Goal: Task Accomplishment & Management: Use online tool/utility

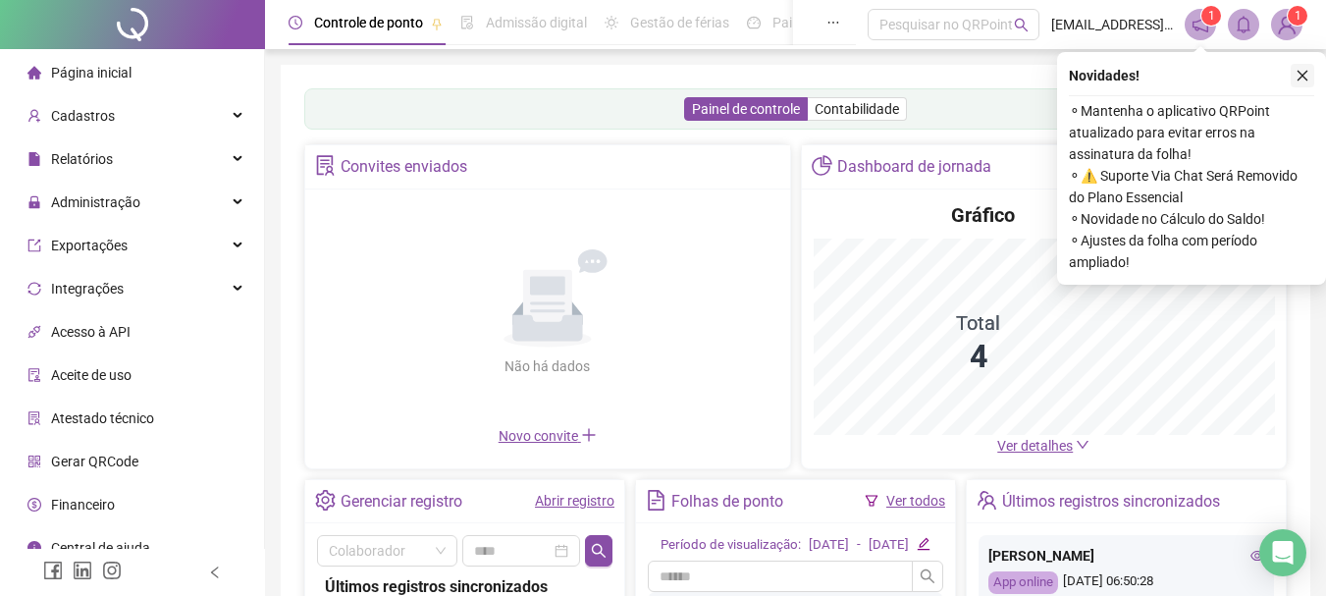
click at [1294, 76] on button "button" at bounding box center [1303, 76] width 24 height 24
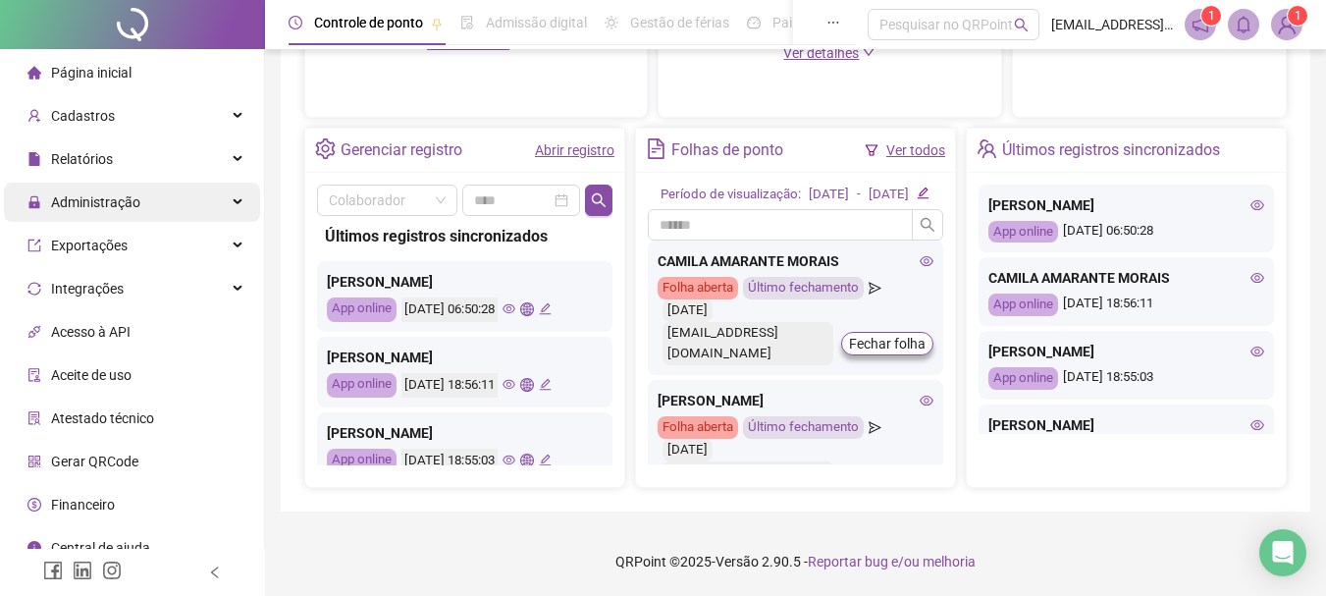
click at [143, 196] on div "Administração" at bounding box center [132, 202] width 256 height 39
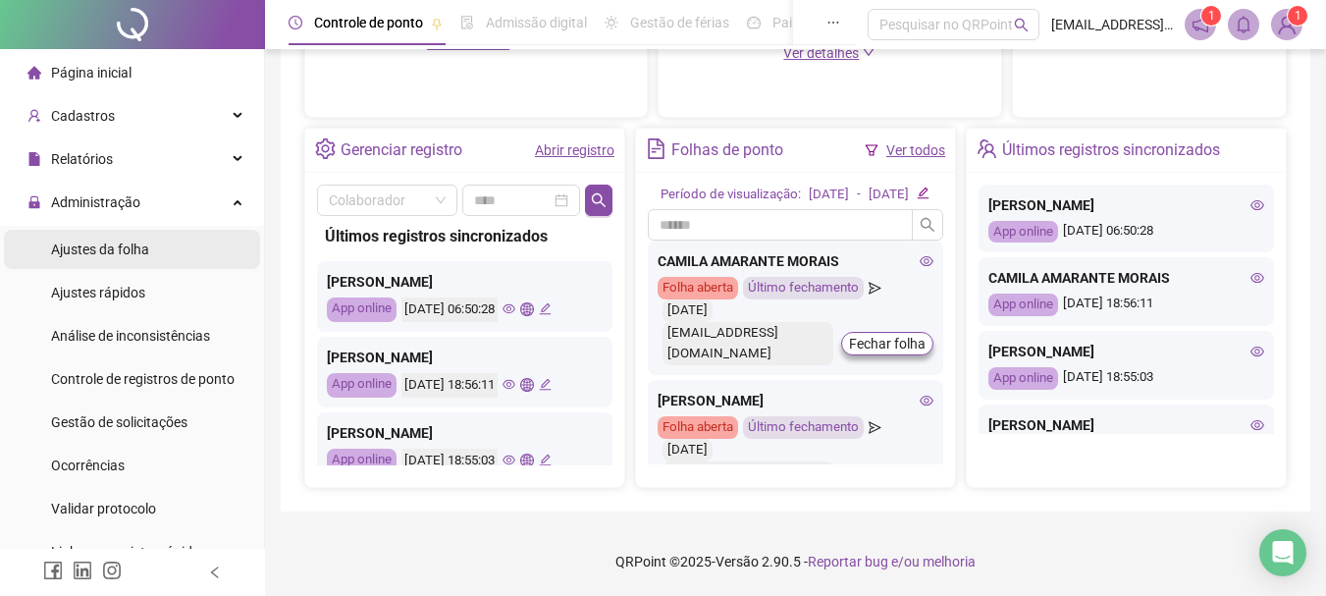
click at [110, 254] on span "Ajustes da folha" at bounding box center [100, 249] width 98 height 16
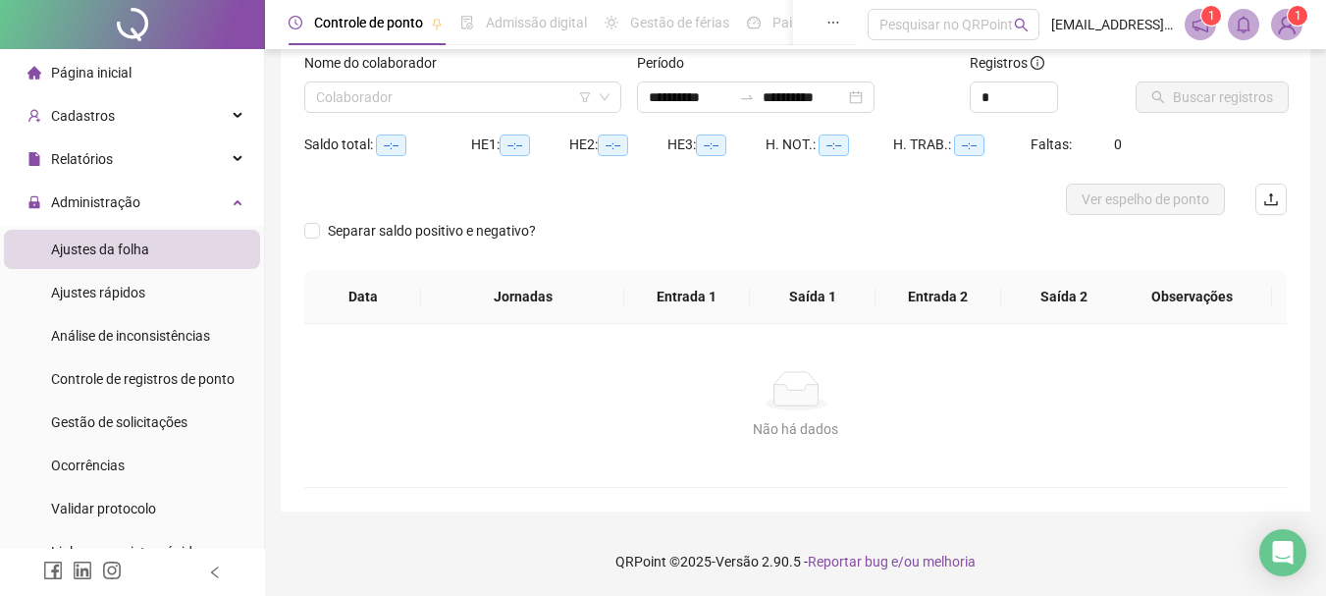
scroll to position [129, 0]
type input "**********"
click at [422, 96] on input "search" at bounding box center [454, 96] width 276 height 29
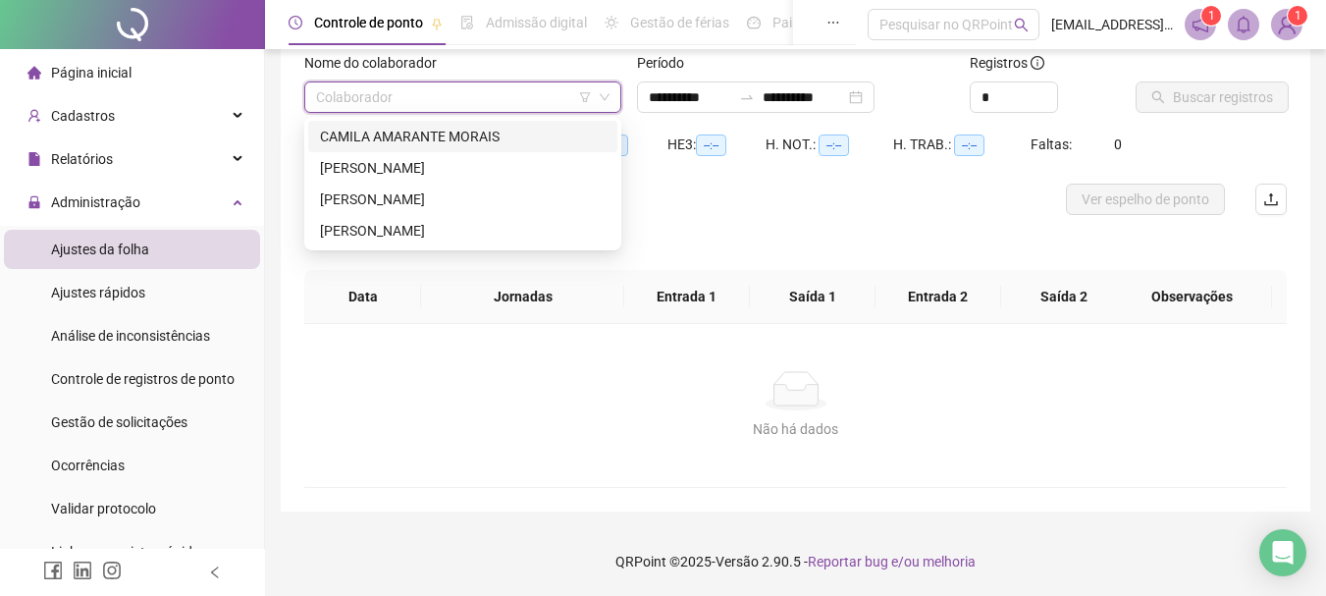
click at [422, 96] on input "search" at bounding box center [454, 96] width 276 height 29
click at [134, 154] on div "Relatórios" at bounding box center [132, 158] width 256 height 39
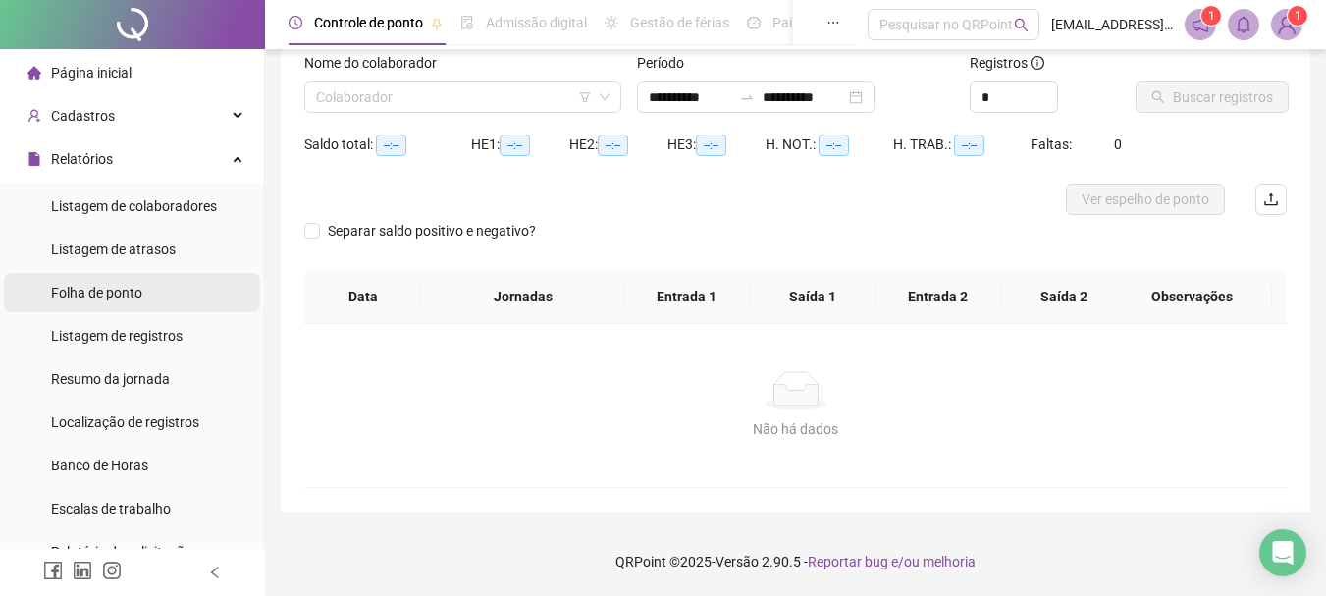
click at [103, 299] on span "Folha de ponto" at bounding box center [96, 293] width 91 height 16
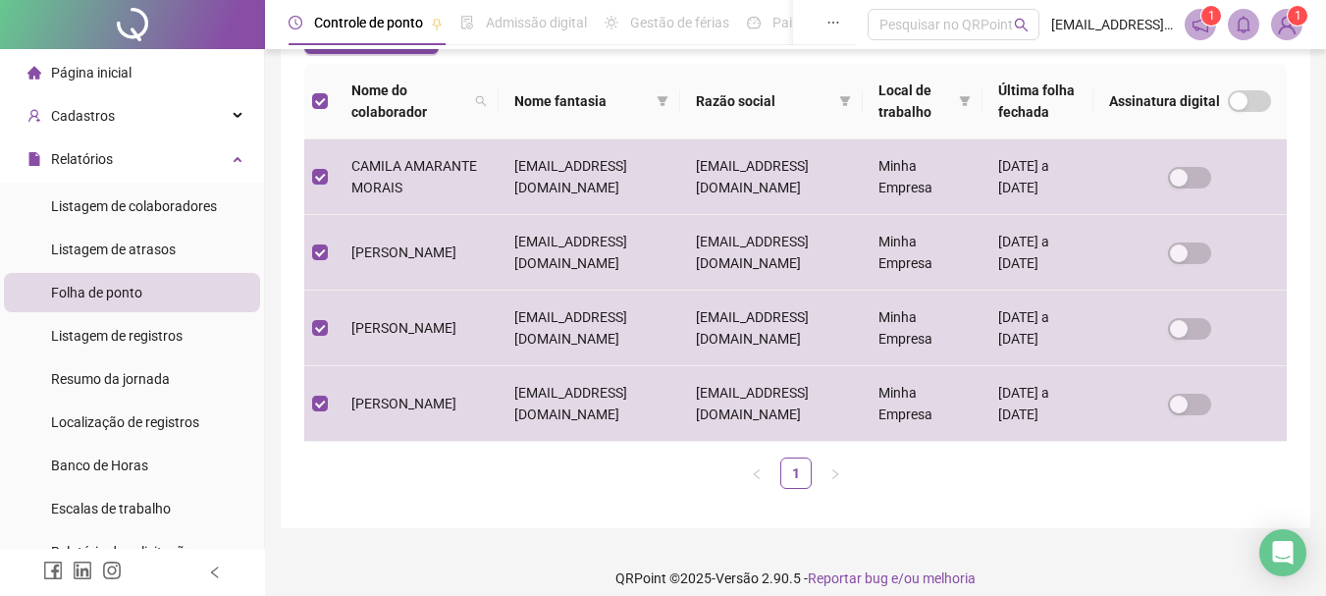
scroll to position [104, 0]
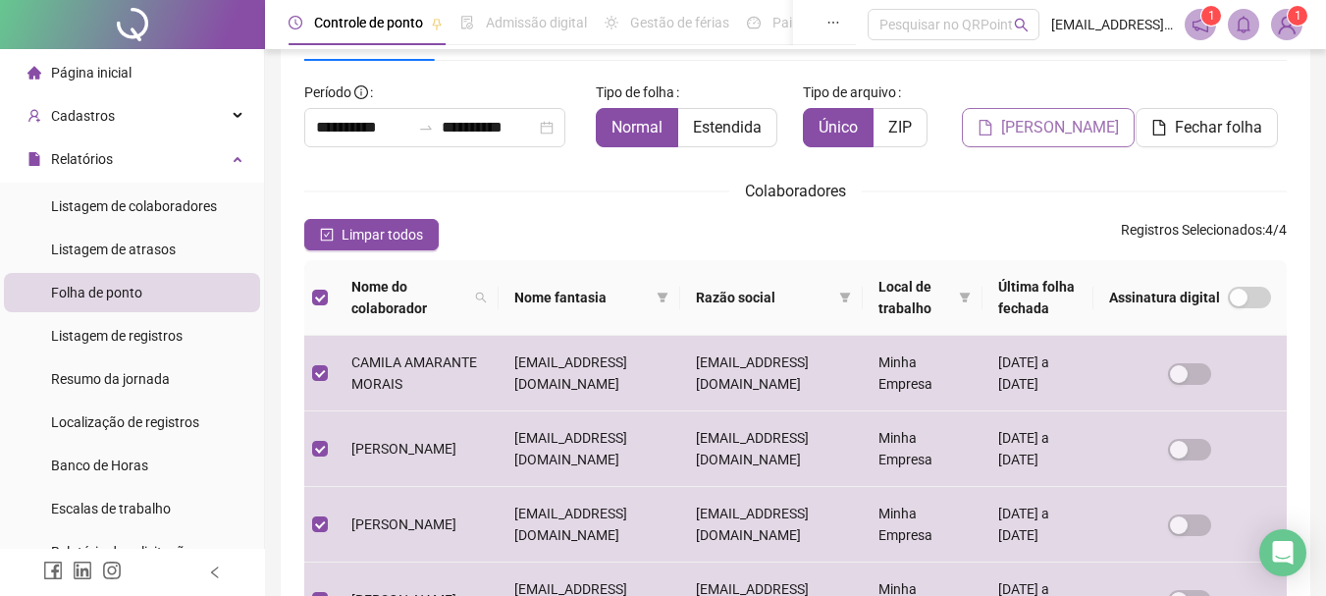
click at [1054, 127] on span "[PERSON_NAME]" at bounding box center [1060, 128] width 118 height 24
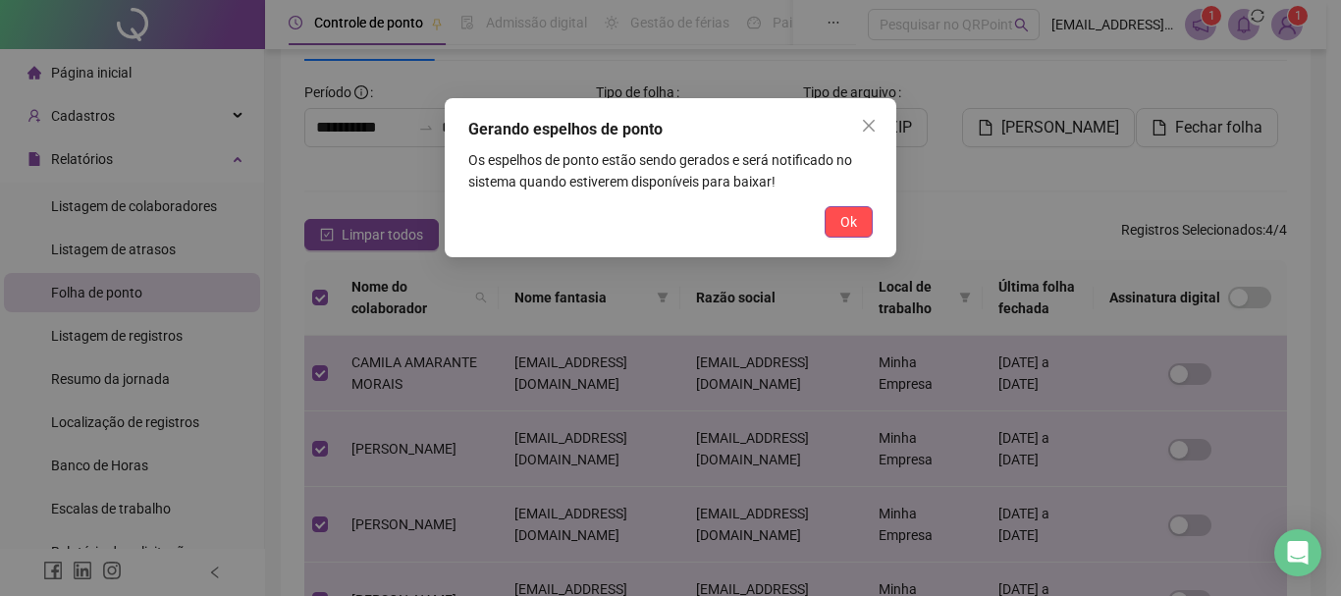
click at [855, 216] on span "Ok" at bounding box center [848, 222] width 17 height 22
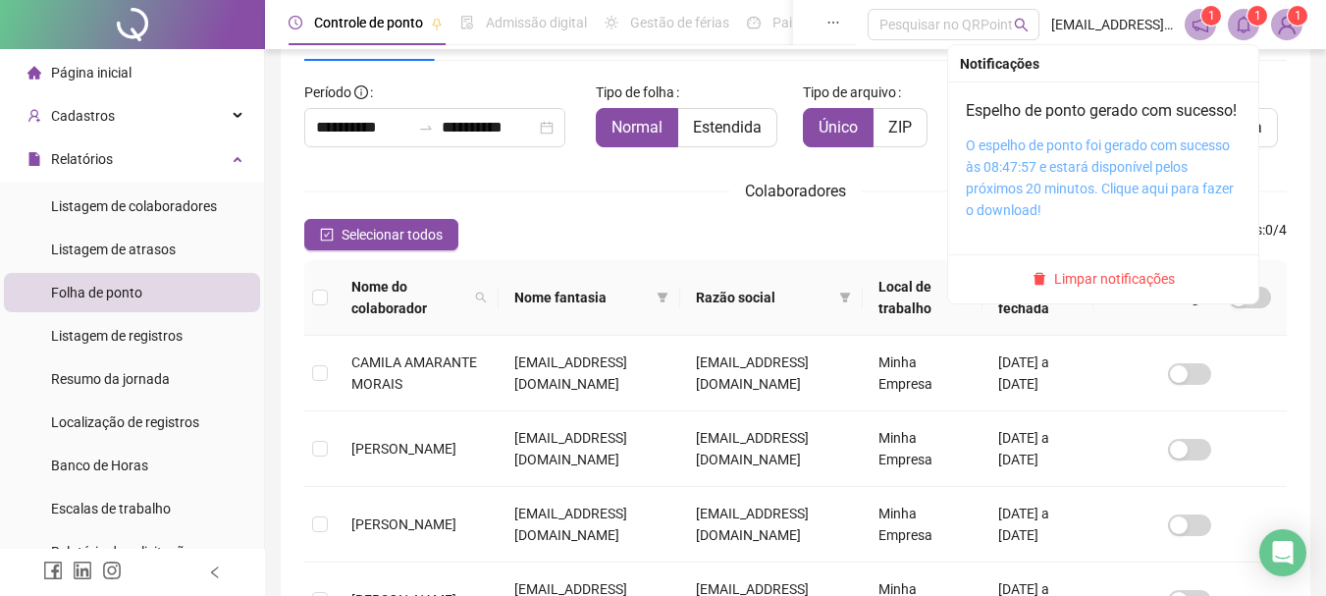
click at [1057, 198] on link "O espelho de ponto foi gerado com sucesso às 08:47:57 e estará disponível pelos…" at bounding box center [1100, 177] width 268 height 80
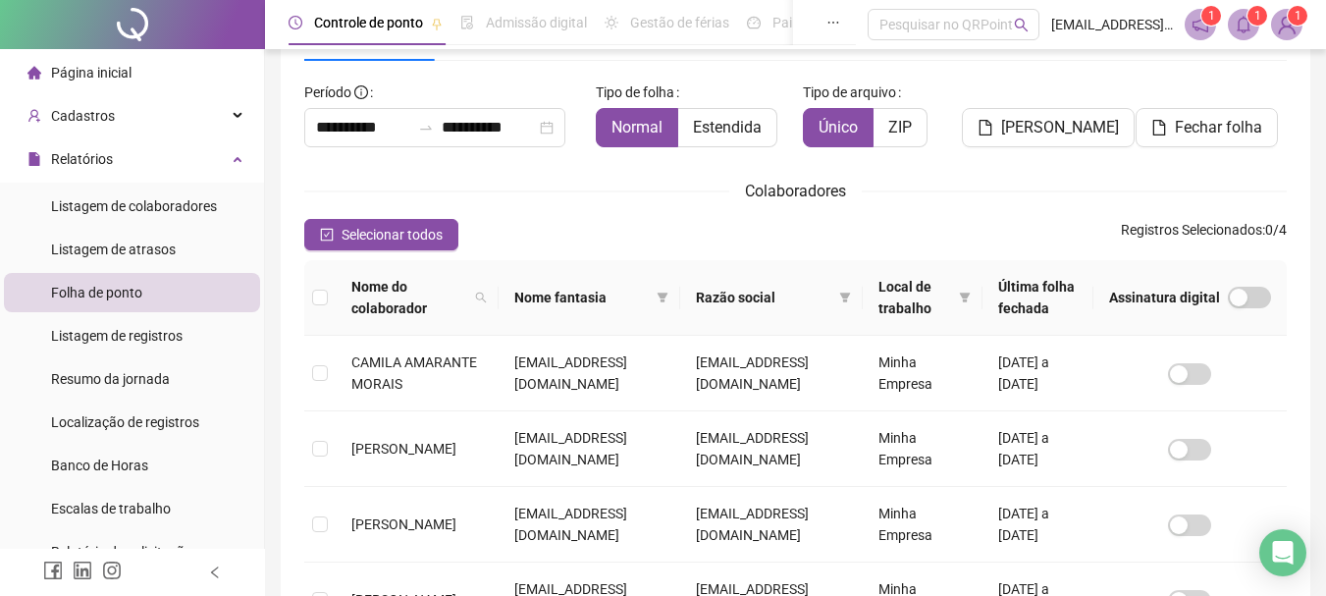
click at [1250, 12] on sup "1" at bounding box center [1258, 16] width 20 height 20
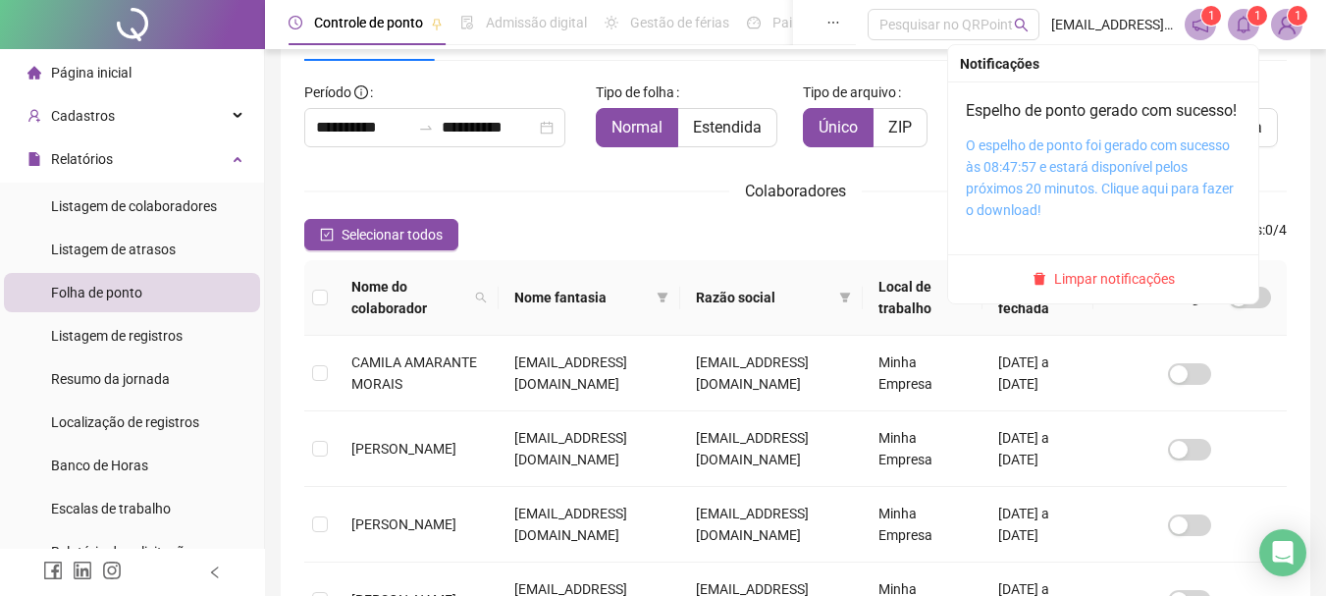
click at [1015, 195] on link "O espelho de ponto foi gerado com sucesso às 08:47:57 e estará disponível pelos…" at bounding box center [1100, 177] width 268 height 80
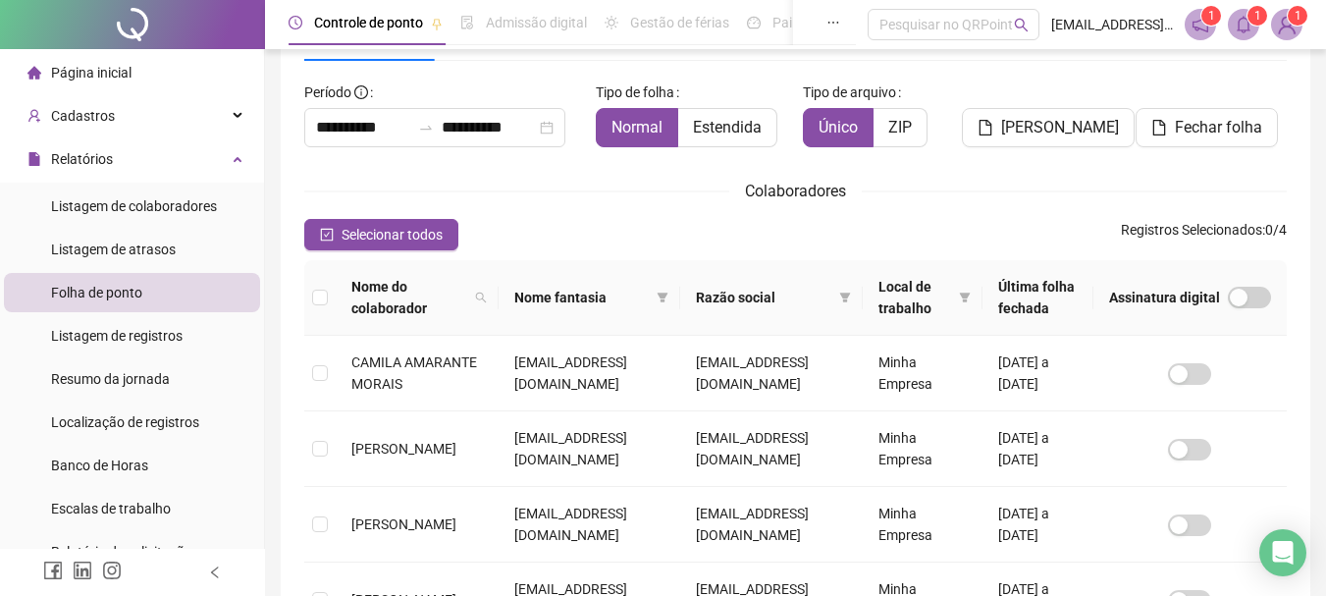
click at [1241, 21] on icon "bell" at bounding box center [1244, 25] width 18 height 18
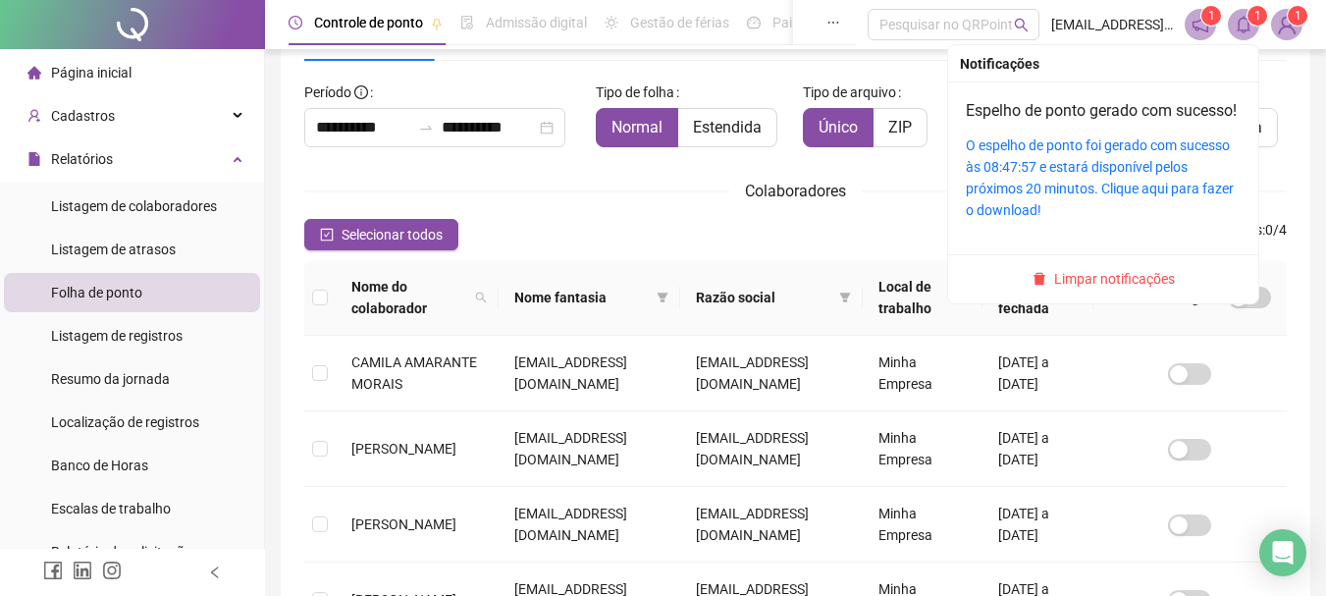
click at [1043, 221] on div "O espelho de ponto foi gerado com sucesso às 08:47:57 e estará disponível pelos…" at bounding box center [1103, 177] width 275 height 86
click at [1031, 221] on div "O espelho de ponto foi gerado com sucesso às 08:47:57 e estará disponível pelos…" at bounding box center [1103, 177] width 275 height 86
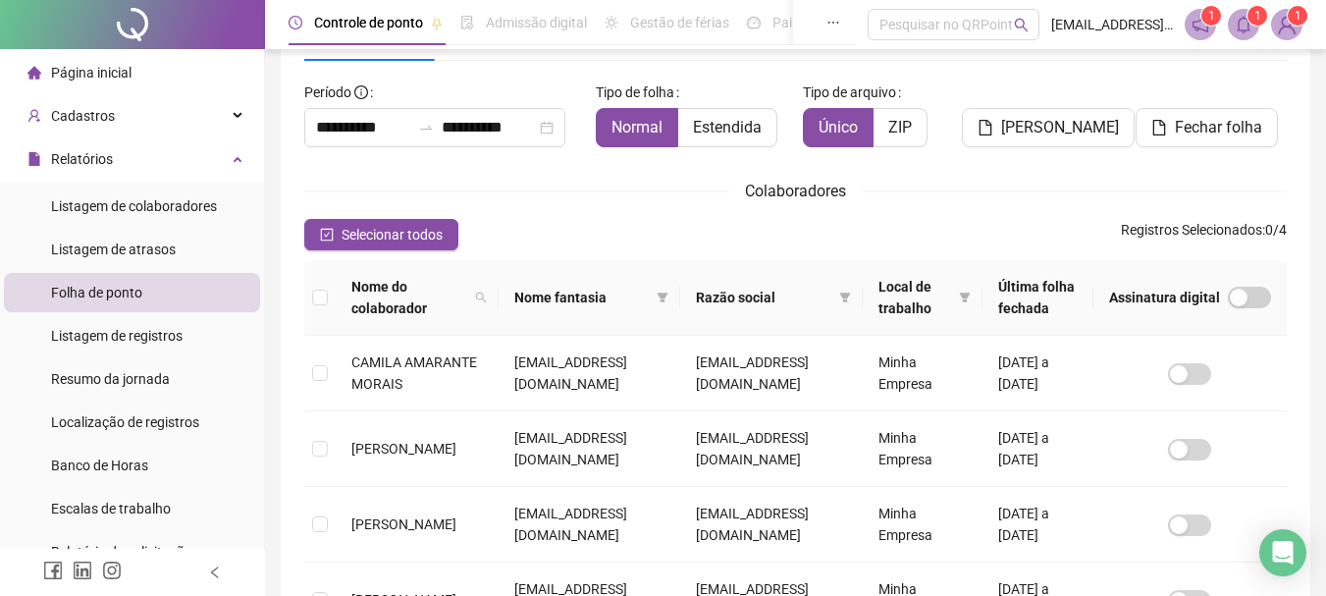
click at [1037, 185] on div "Colaboradores" at bounding box center [795, 191] width 983 height 25
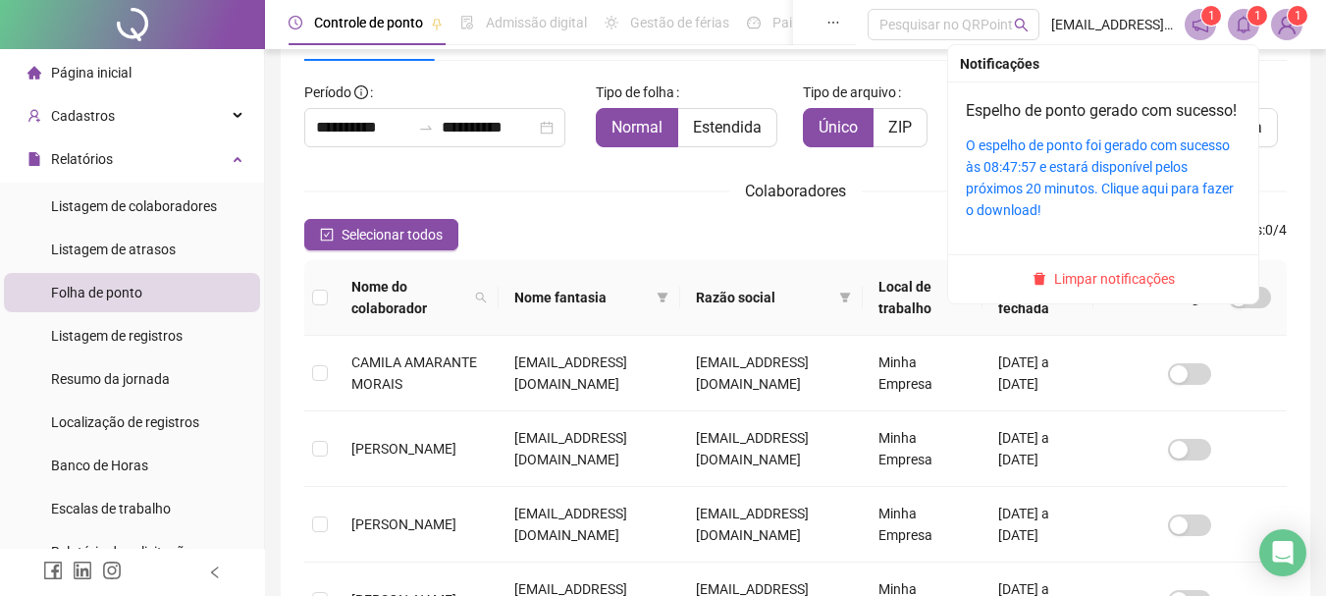
click at [1250, 16] on sup "1" at bounding box center [1258, 16] width 20 height 20
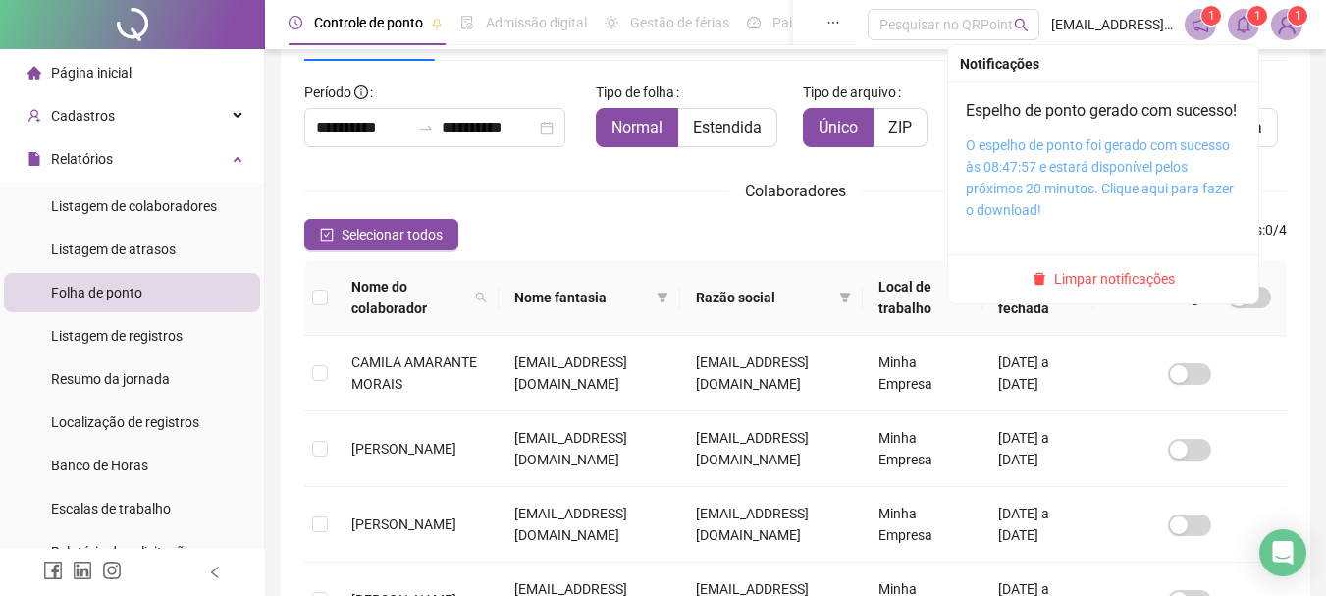
click at [1156, 210] on link "O espelho de ponto foi gerado com sucesso às 08:47:57 e estará disponível pelos…" at bounding box center [1100, 177] width 268 height 80
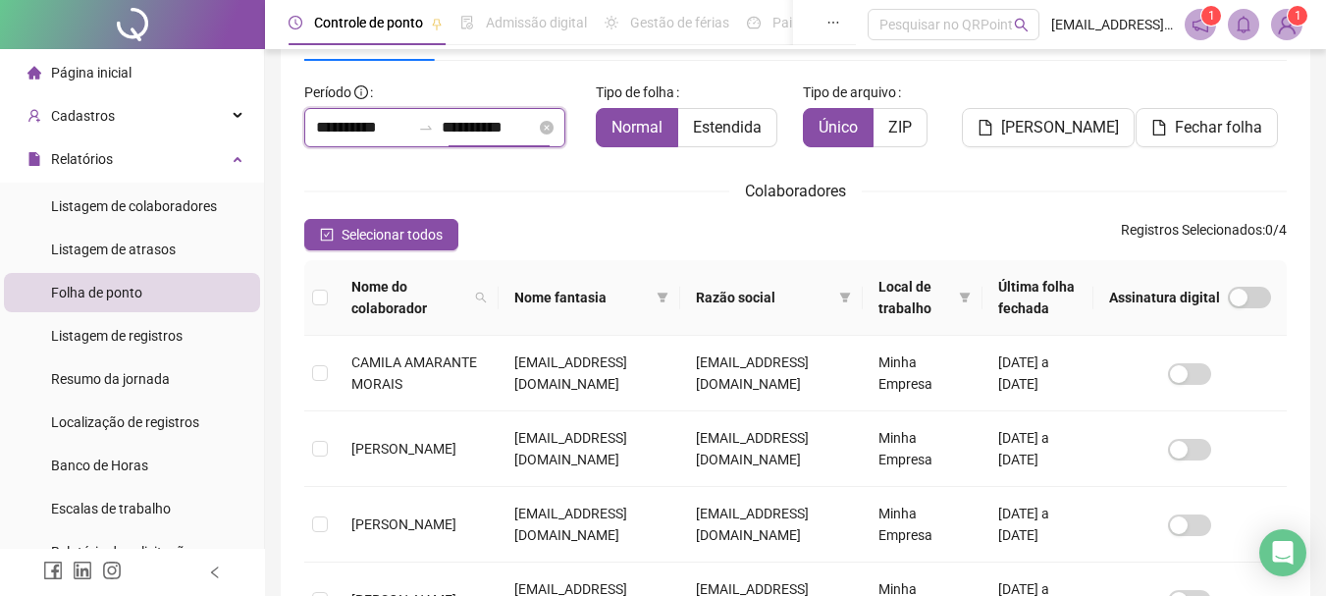
click at [532, 117] on input "**********" at bounding box center [489, 128] width 94 height 24
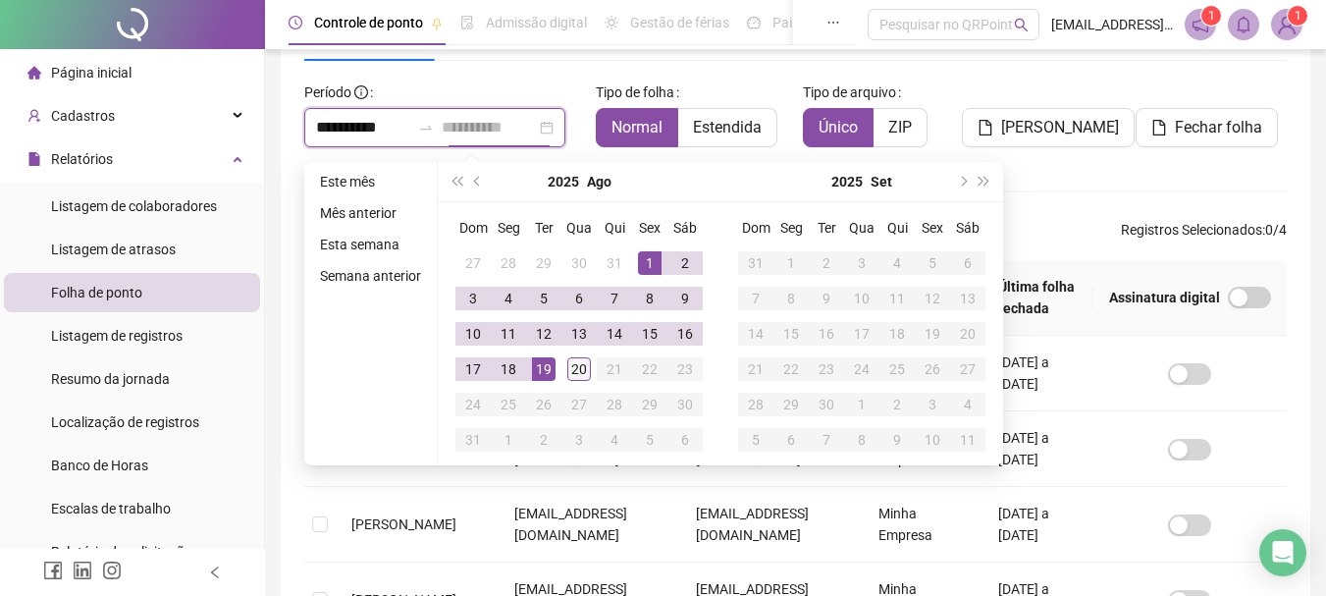
type input "**********"
click at [581, 367] on div "20" at bounding box center [579, 369] width 24 height 24
type input "**********"
click at [987, 73] on div "**********" at bounding box center [795, 358] width 983 height 685
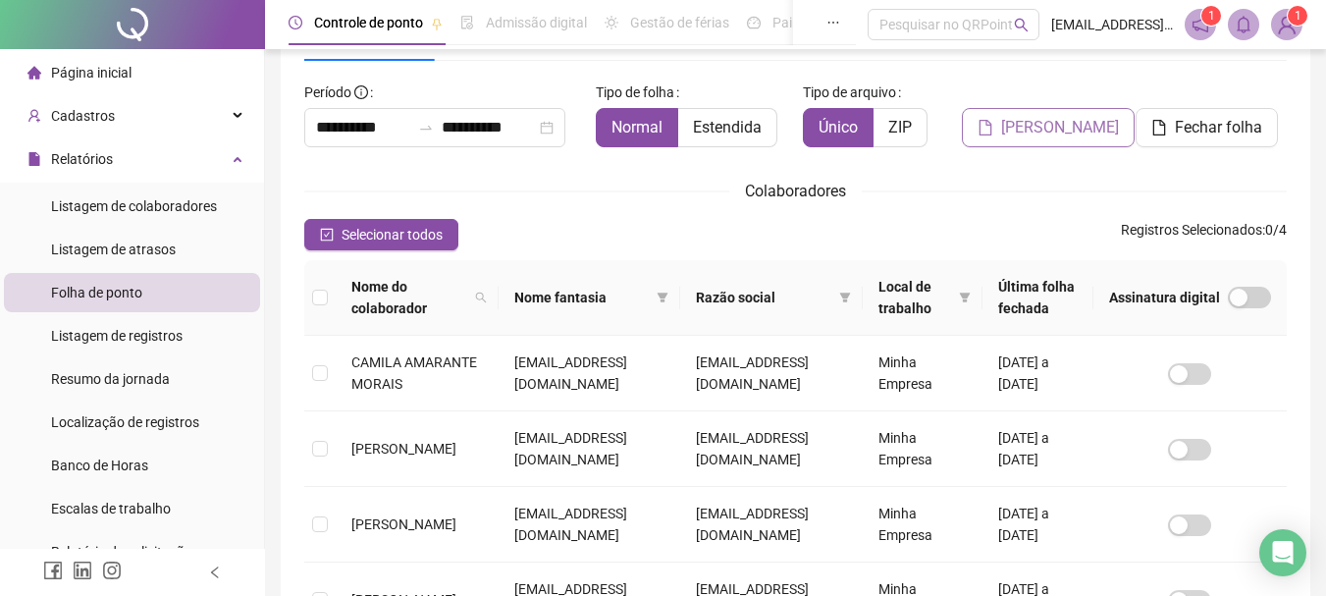
click at [1018, 128] on span "[PERSON_NAME]" at bounding box center [1060, 128] width 118 height 24
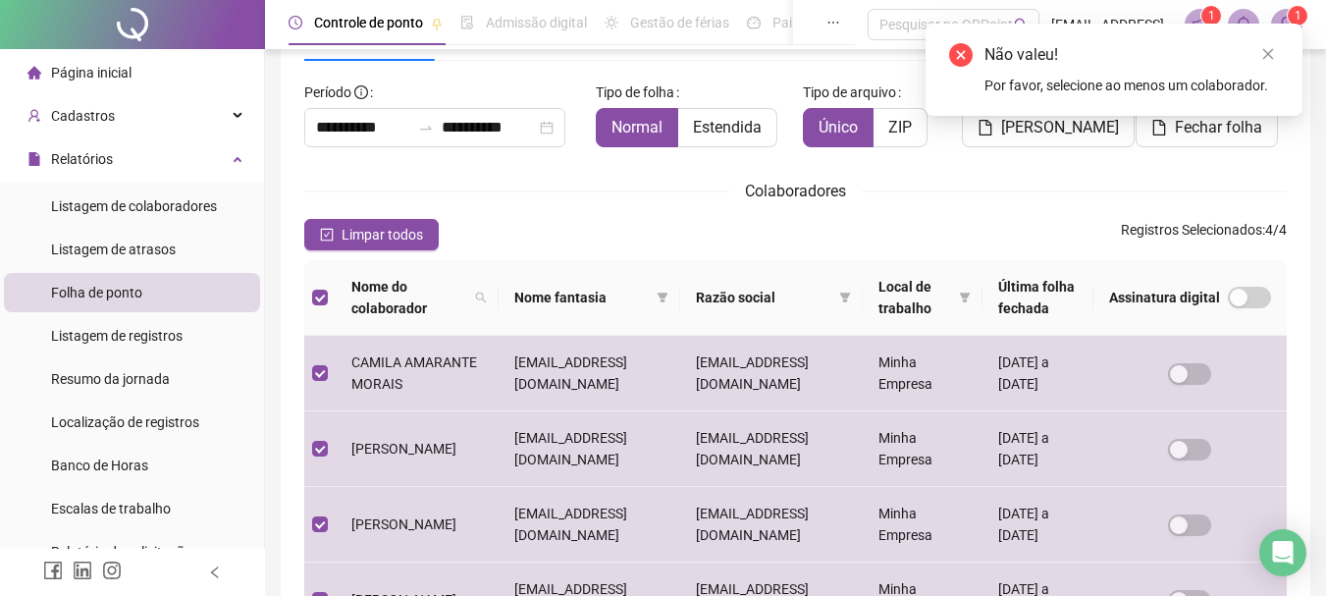
click at [1042, 116] on div "Não valeu! Por favor, selecione ao menos um colaborador." at bounding box center [1114, 70] width 377 height 92
click at [1268, 60] on icon "close" at bounding box center [1268, 54] width 14 height 14
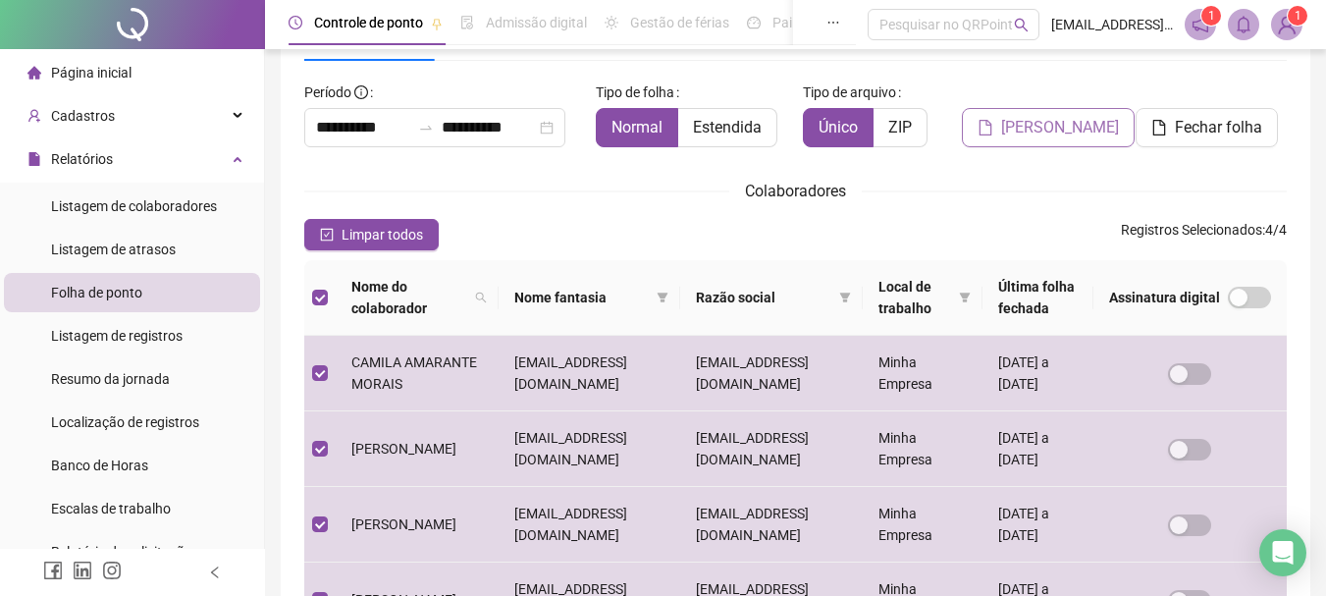
click at [1043, 119] on span "[PERSON_NAME]" at bounding box center [1060, 128] width 118 height 24
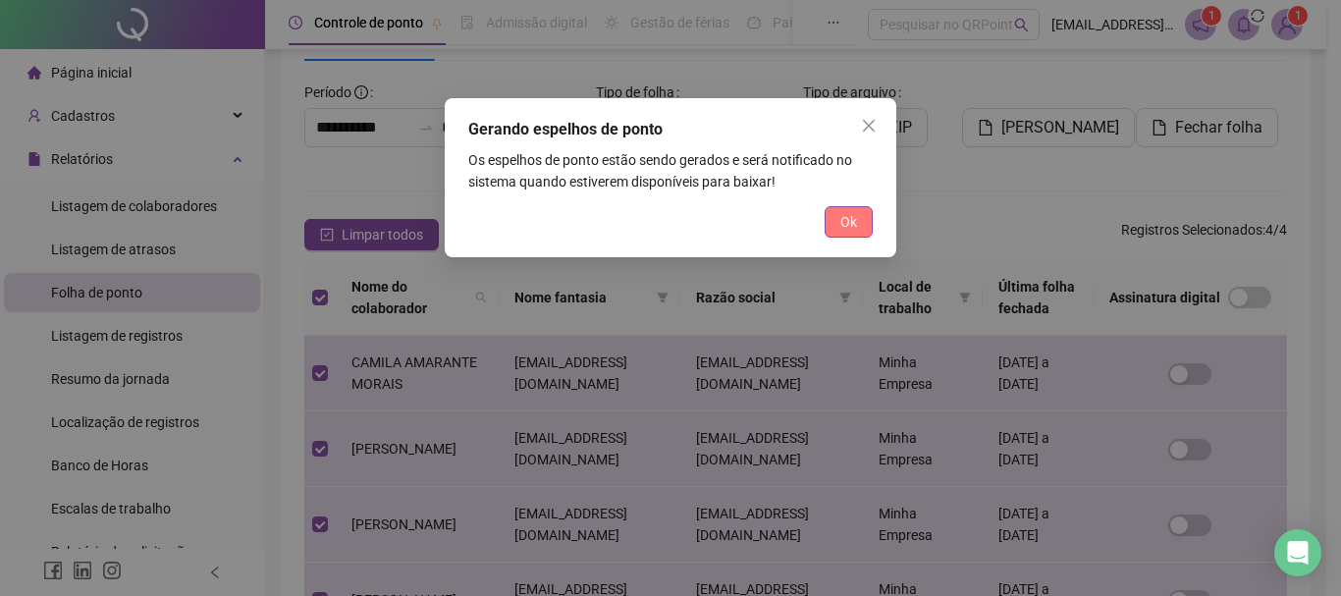
click at [860, 219] on button "Ok" at bounding box center [849, 221] width 48 height 31
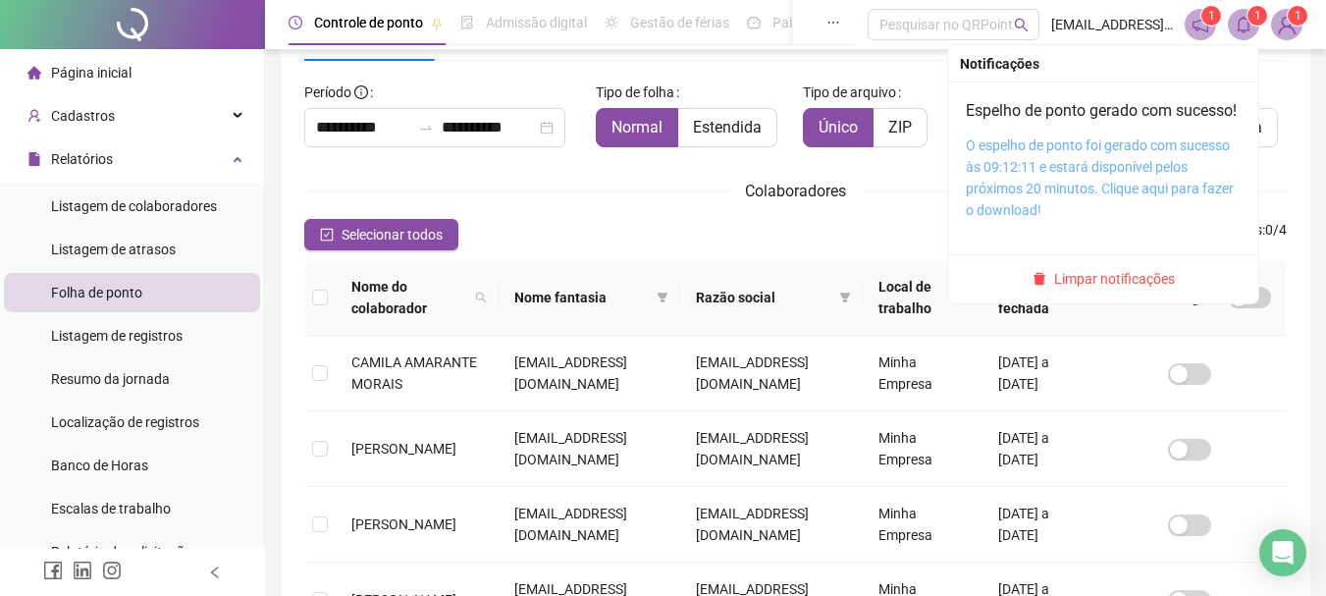
click at [1070, 172] on link "O espelho de ponto foi gerado com sucesso às 09:12:11 e estará disponível pelos…" at bounding box center [1100, 177] width 268 height 80
